Goal: Information Seeking & Learning: Learn about a topic

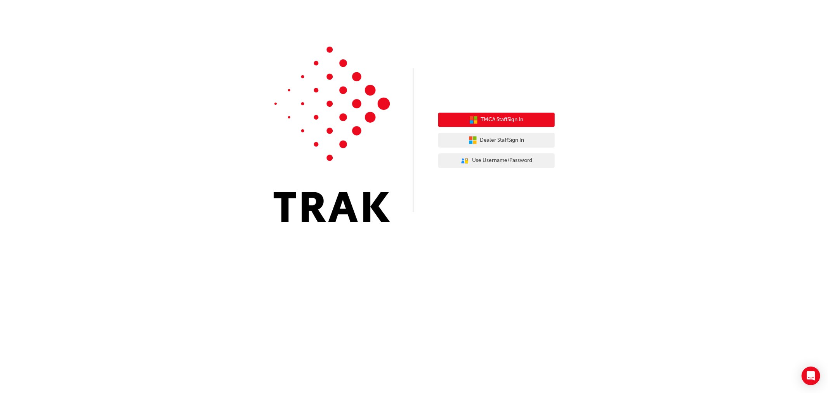
click at [509, 120] on span "TMCA Staff Sign In" at bounding box center [502, 119] width 43 height 9
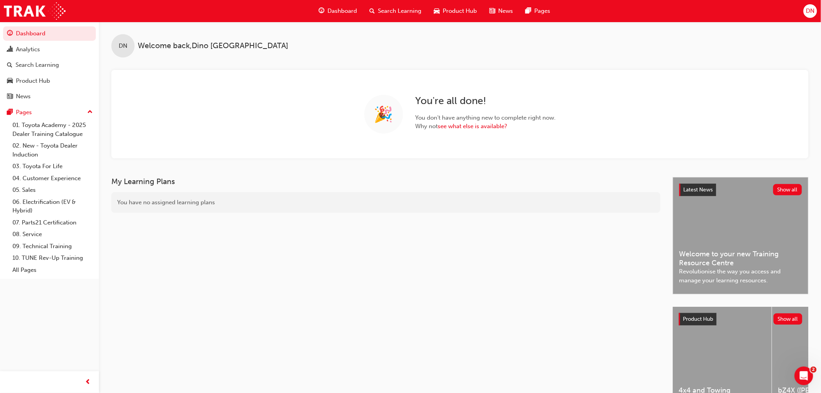
click at [413, 8] on span "Search Learning" at bounding box center [399, 11] width 43 height 9
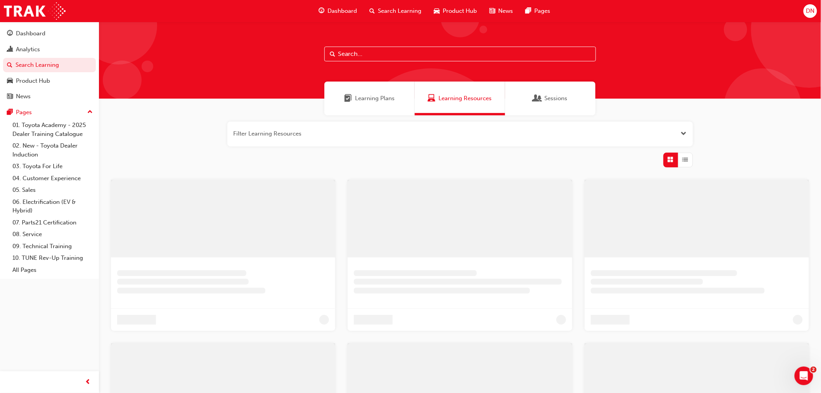
click at [404, 52] on input "text" at bounding box center [461, 54] width 272 height 15
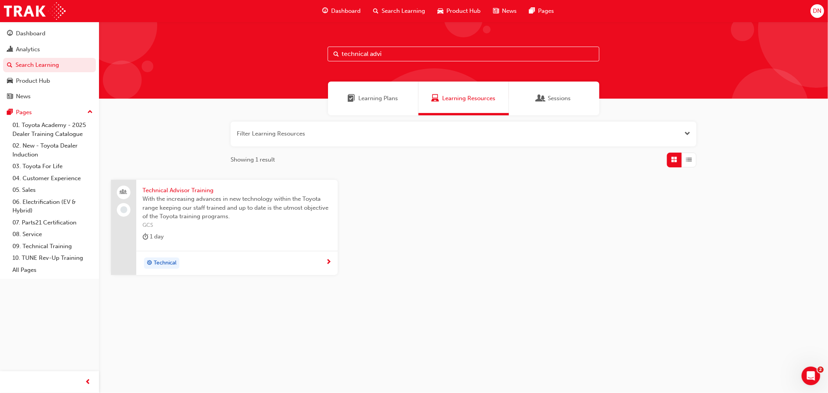
type input "technical advi"
click at [203, 189] on span "Technical Advisor Training" at bounding box center [236, 190] width 189 height 9
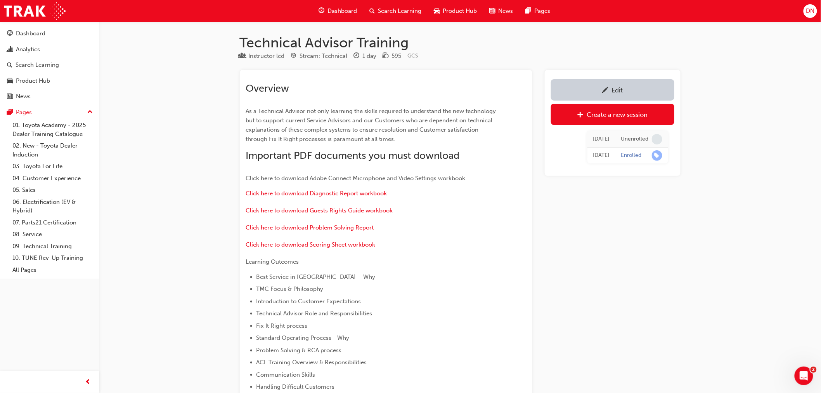
click at [375, 38] on h1 "Technical Advisor Training" at bounding box center [460, 42] width 441 height 17
copy h1 "Technical Advisor Training"
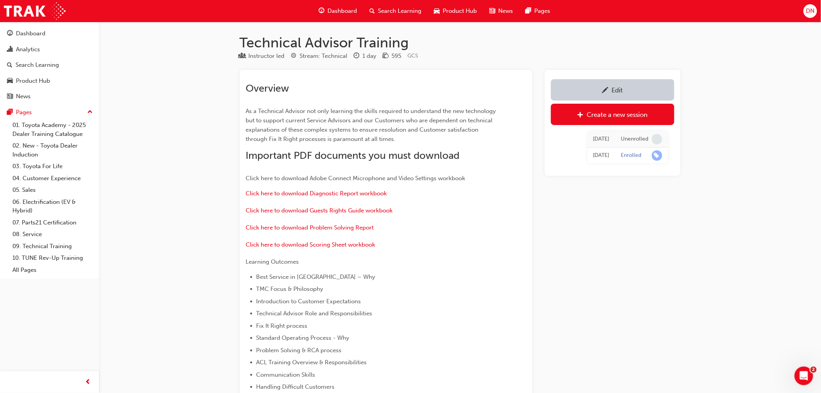
click at [276, 305] on span "Introduction to Customer Expectations" at bounding box center [309, 301] width 105 height 7
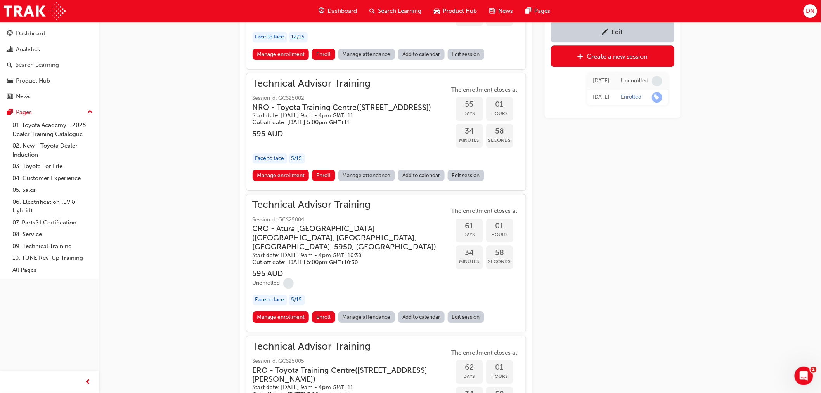
scroll to position [863, 0]
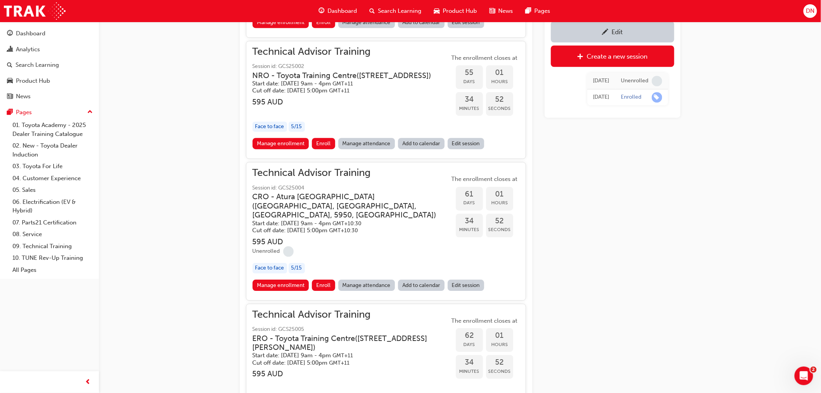
click at [358, 291] on link "Manage attendance" at bounding box center [367, 285] width 57 height 11
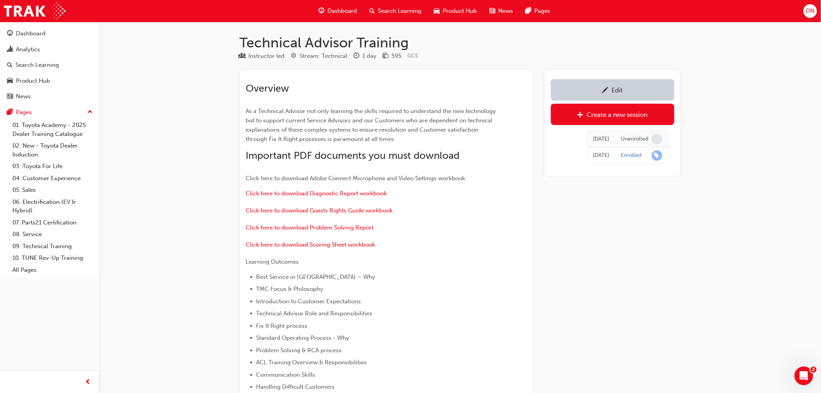
click at [390, 9] on span "Search Learning" at bounding box center [399, 11] width 43 height 9
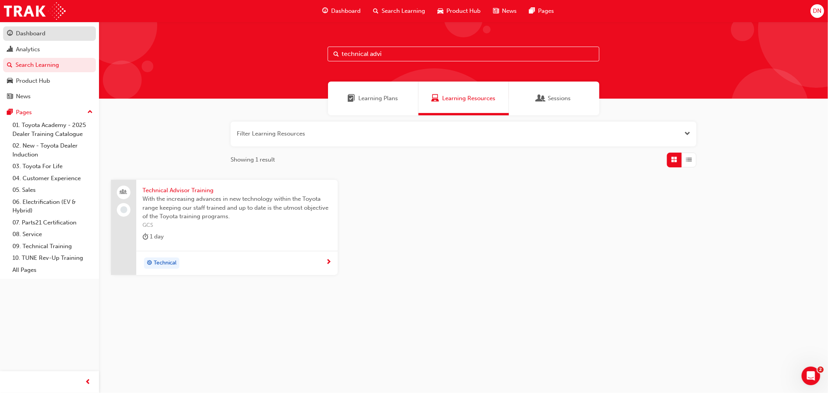
click at [22, 36] on div "Dashboard" at bounding box center [31, 33] width 30 height 9
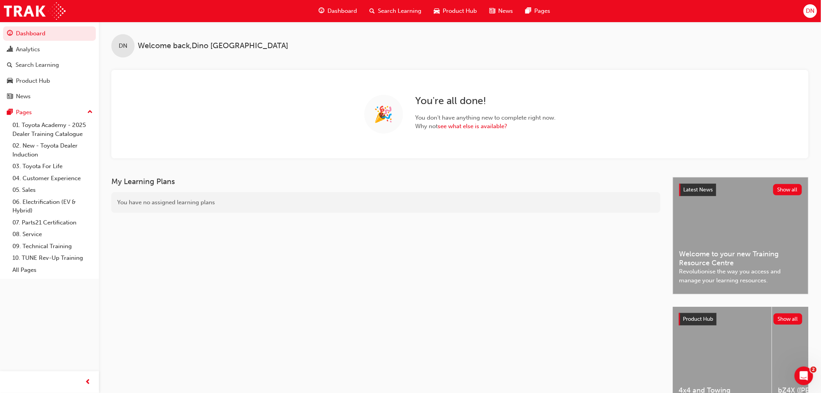
click at [414, 12] on span "Search Learning" at bounding box center [399, 11] width 43 height 9
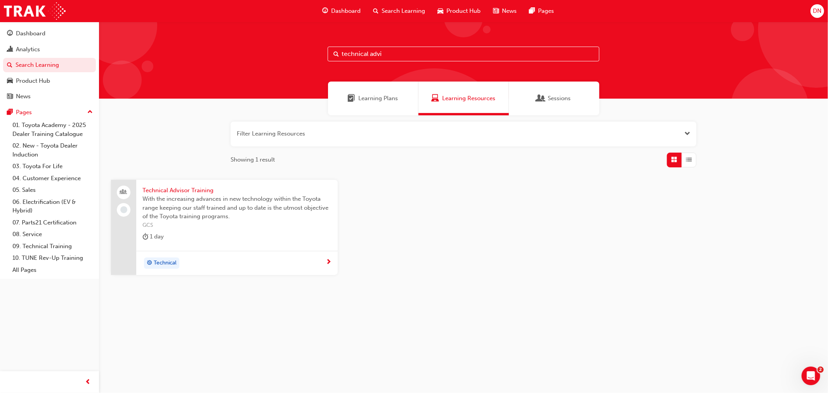
click at [200, 191] on span "Technical Advisor Training" at bounding box center [236, 190] width 189 height 9
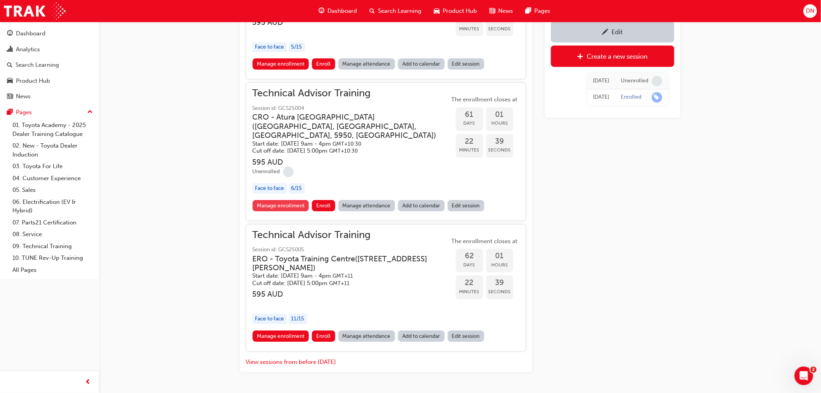
scroll to position [954, 0]
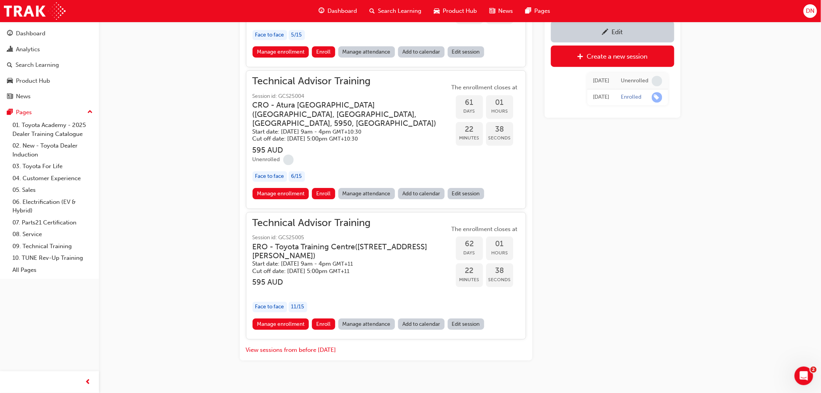
click at [362, 135] on span "GMT+10:30" at bounding box center [347, 131] width 29 height 7
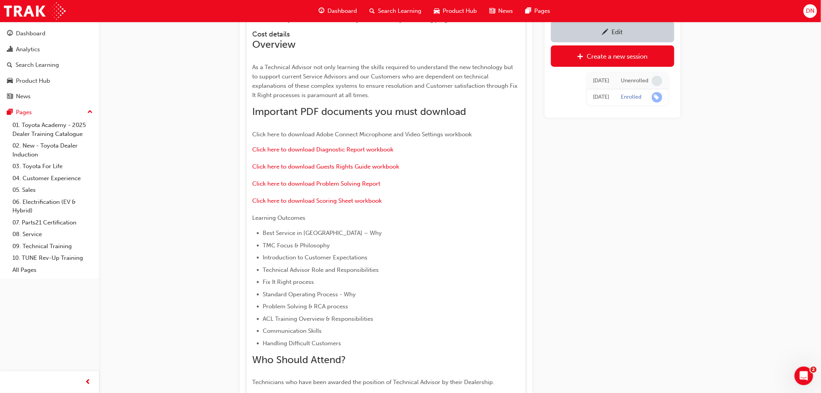
scroll to position [1256, 0]
